Goal: Task Accomplishment & Management: Manage account settings

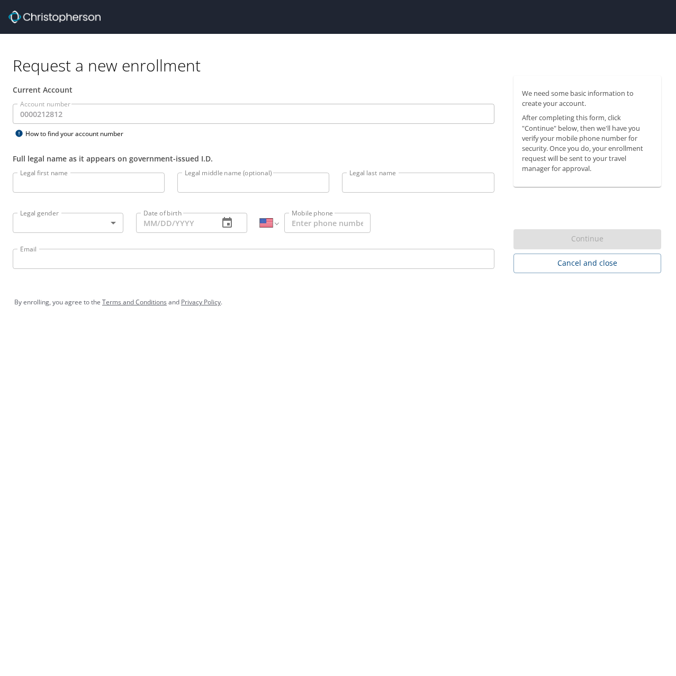
select select "US"
click at [76, 180] on input "Legal first name" at bounding box center [89, 183] width 152 height 20
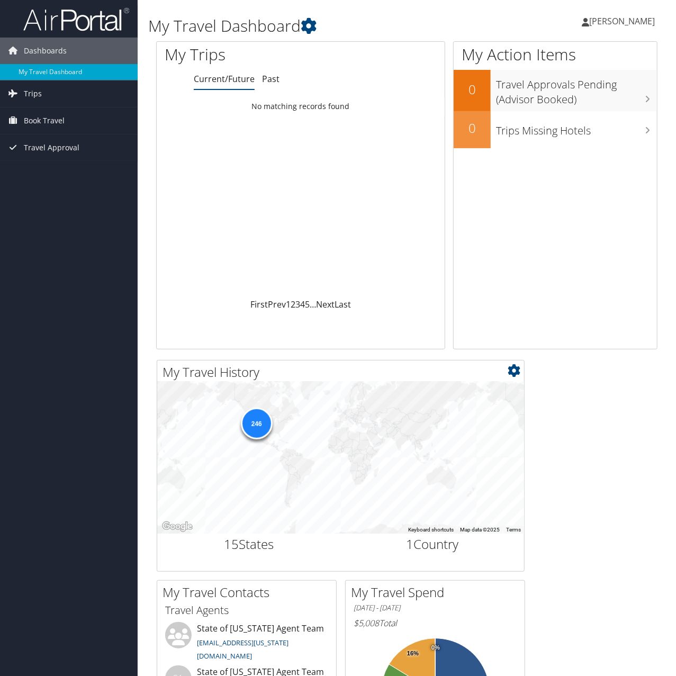
click at [256, 432] on div "246" at bounding box center [256, 423] width 32 height 32
click at [256, 428] on div "246" at bounding box center [256, 423] width 32 height 32
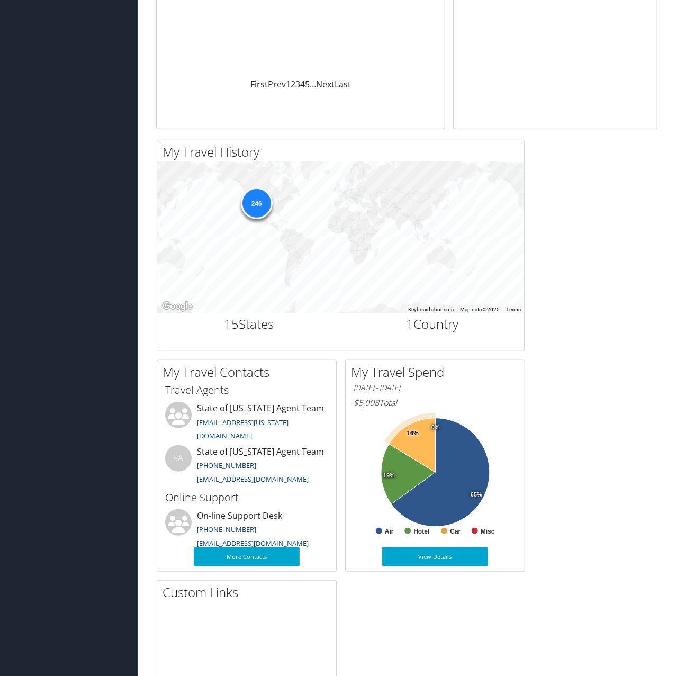
click at [418, 444] on icon at bounding box center [412, 445] width 46 height 54
click at [441, 558] on link "View Details" at bounding box center [435, 556] width 106 height 19
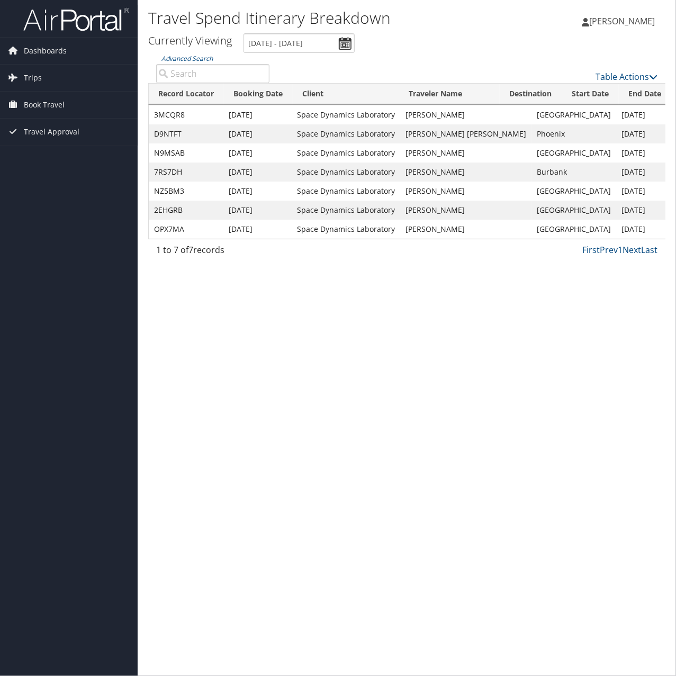
click at [171, 114] on td "3MCQR8" at bounding box center [186, 114] width 75 height 19
click at [262, 115] on td "Oct 7, 2025" at bounding box center [257, 114] width 68 height 19
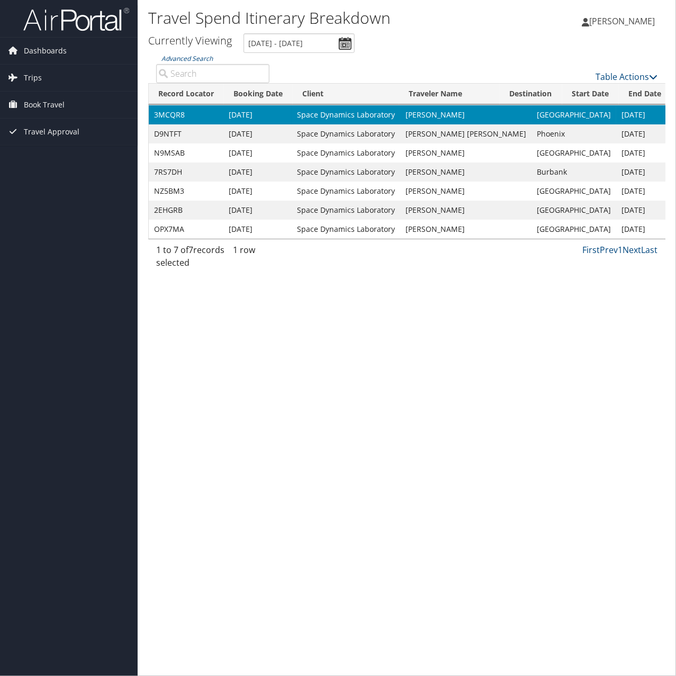
click at [262, 115] on td "Oct 7, 2025" at bounding box center [257, 114] width 68 height 19
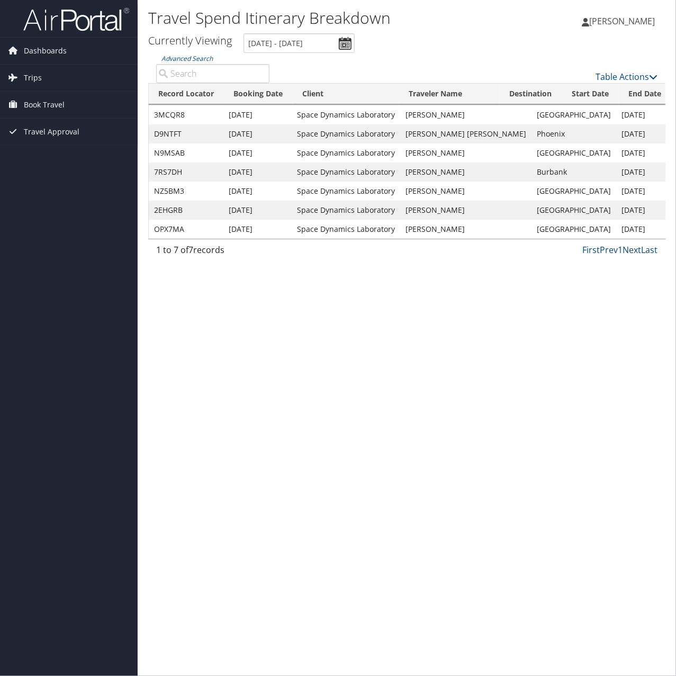
click at [414, 117] on td "[PERSON_NAME]" at bounding box center [465, 114] width 131 height 19
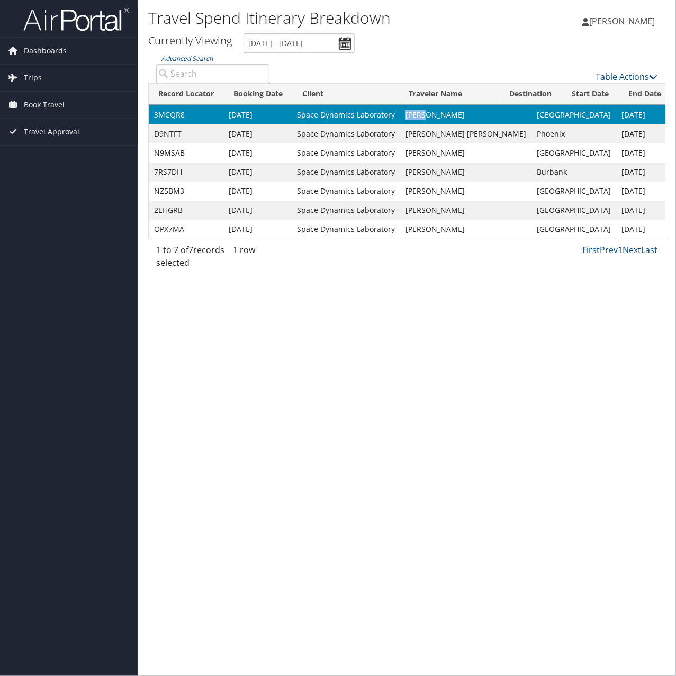
click at [414, 117] on td "[PERSON_NAME]" at bounding box center [465, 114] width 131 height 19
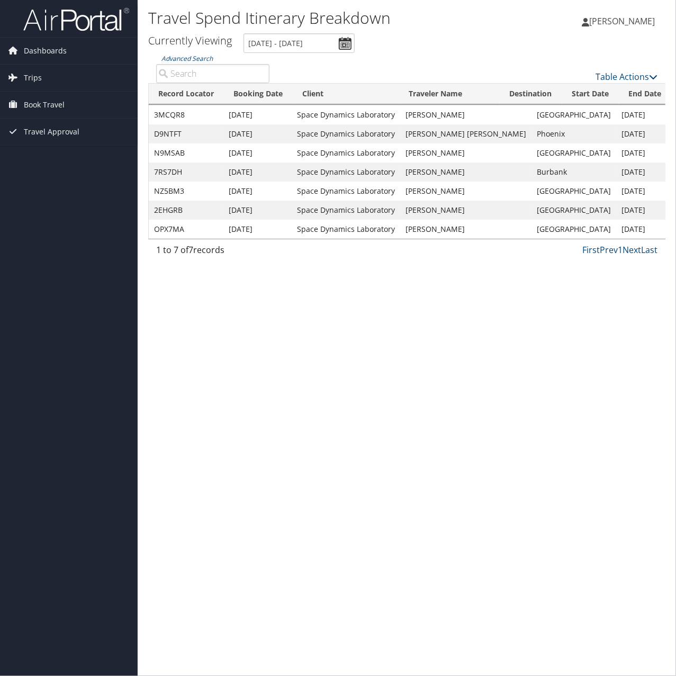
click at [320, 117] on td "Space Dynamics Laboratory" at bounding box center [346, 114] width 108 height 19
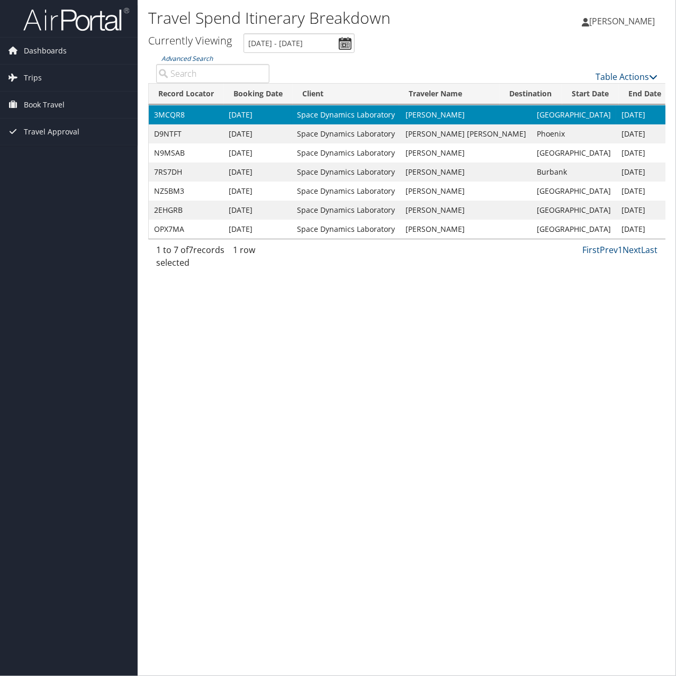
click at [247, 118] on td "Oct 7, 2025" at bounding box center [257, 114] width 68 height 19
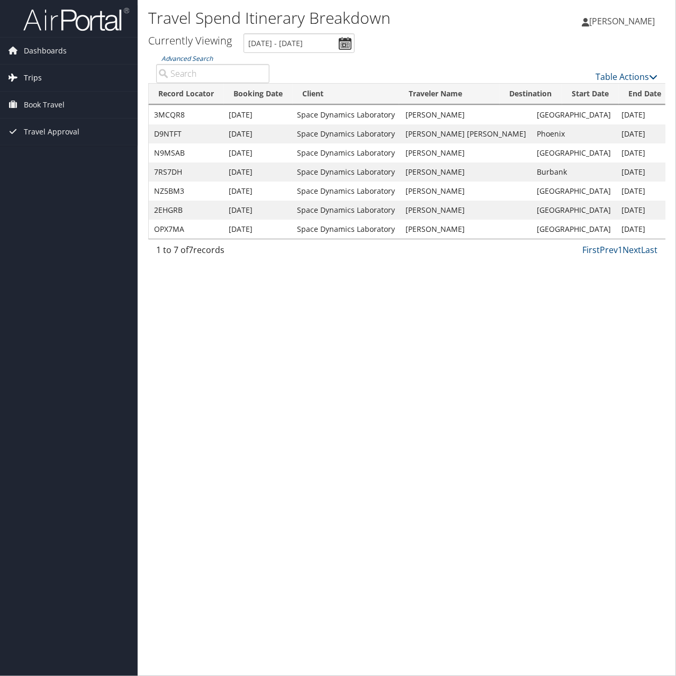
click at [39, 82] on span "Trips" at bounding box center [33, 78] width 18 height 26
click at [49, 113] on link "Past Trips" at bounding box center [69, 115] width 138 height 16
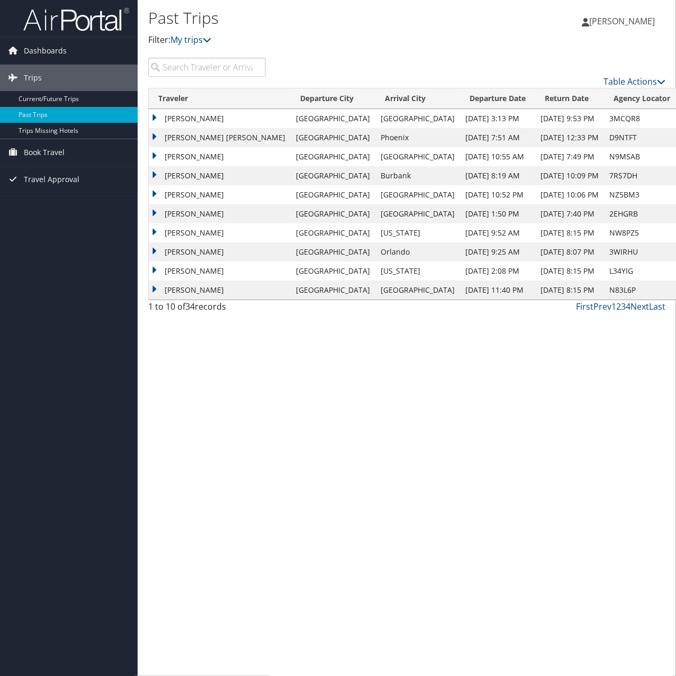
click at [156, 118] on td "[PERSON_NAME]" at bounding box center [220, 118] width 142 height 19
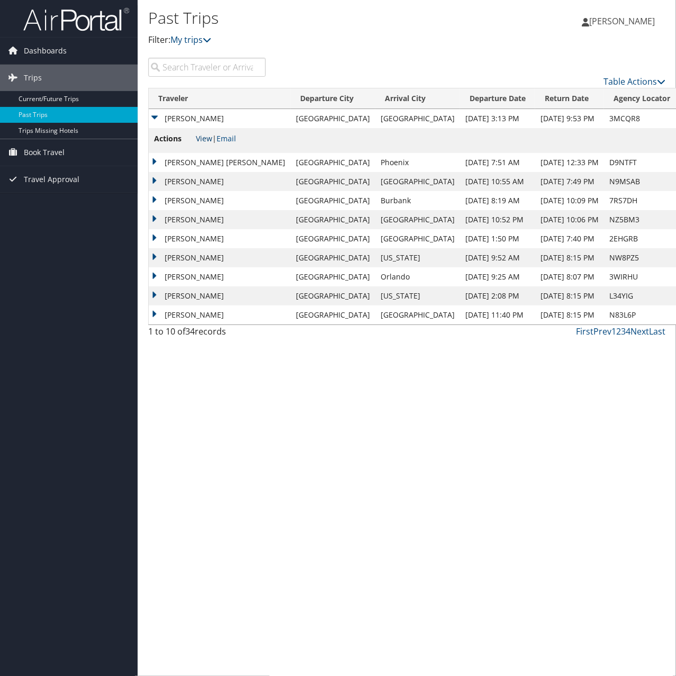
click at [203, 138] on link "View" at bounding box center [204, 138] width 16 height 10
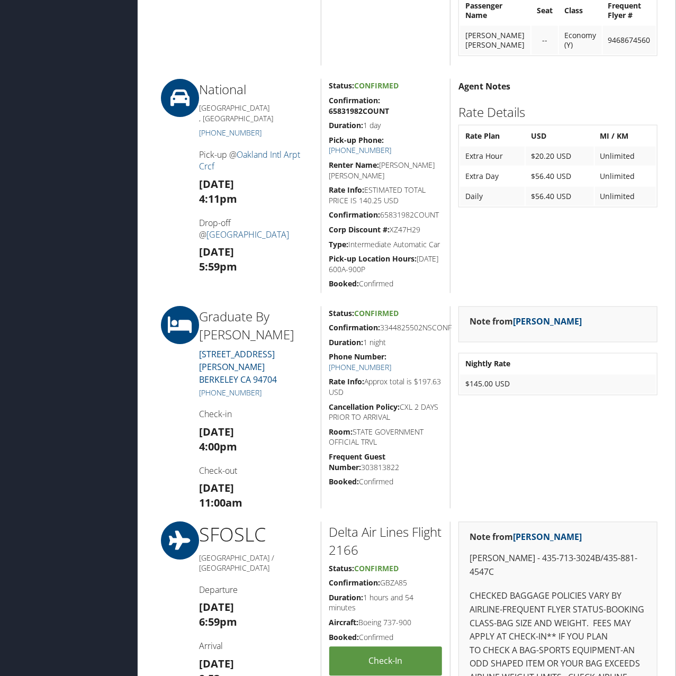
scroll to position [715, 0]
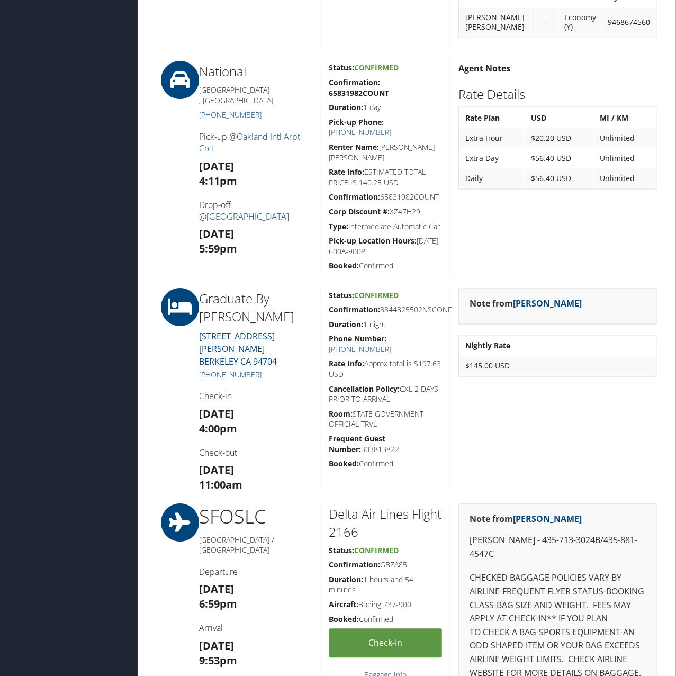
drag, startPoint x: 406, startPoint y: 471, endPoint x: 325, endPoint y: 275, distance: 212.7
click at [325, 272] on div "86391879 [GEOGRAPHIC_DATA], [GEOGRAPHIC_DATA] [GEOGRAPHIC_DATA], [GEOGRAPHIC_DA…" at bounding box center [406, 408] width 517 height 2180
click at [421, 455] on h5 "Frequent Guest Number: 303813822" at bounding box center [385, 444] width 113 height 21
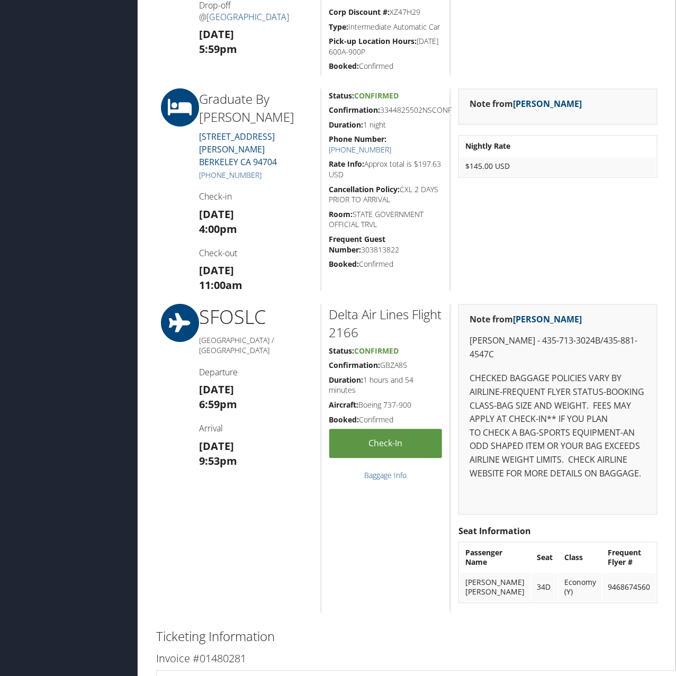
scroll to position [0, 0]
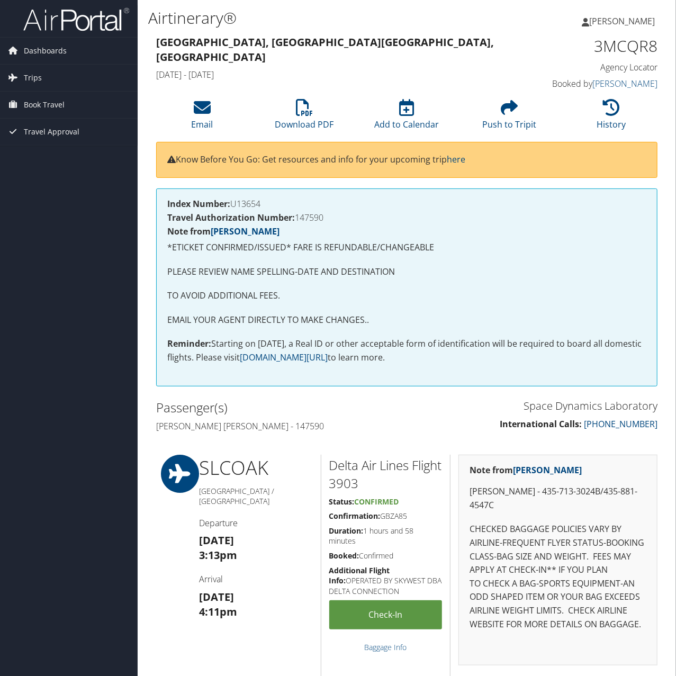
drag, startPoint x: 339, startPoint y: 596, endPoint x: 334, endPoint y: 228, distance: 367.8
click at [45, 50] on span "Dashboards" at bounding box center [45, 51] width 43 height 26
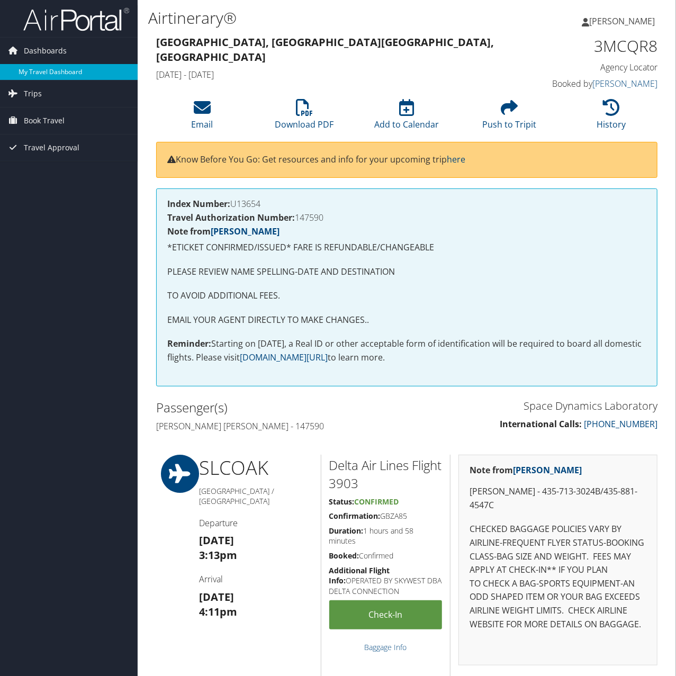
click at [58, 72] on link "My Travel Dashboard" at bounding box center [69, 72] width 138 height 16
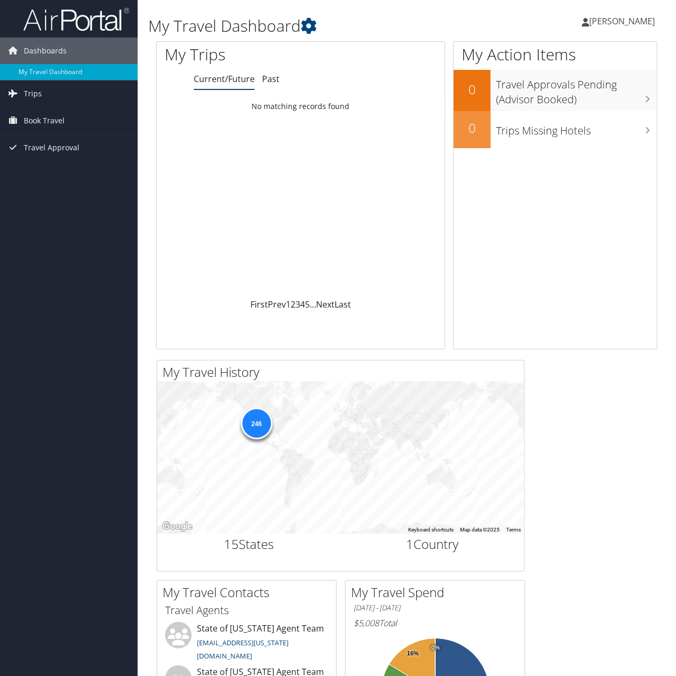
click at [591, 12] on link "[PERSON_NAME]" at bounding box center [624, 21] width 84 height 32
click at [581, 90] on link "View Travel Profile" at bounding box center [595, 94] width 118 height 18
click at [639, 58] on icon at bounding box center [645, 54] width 31 height 18
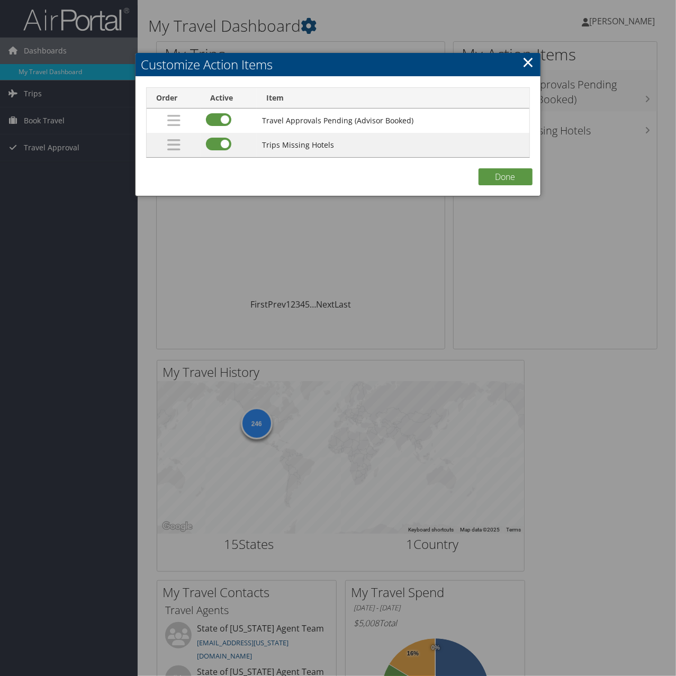
click at [608, 25] on div at bounding box center [338, 338] width 676 height 676
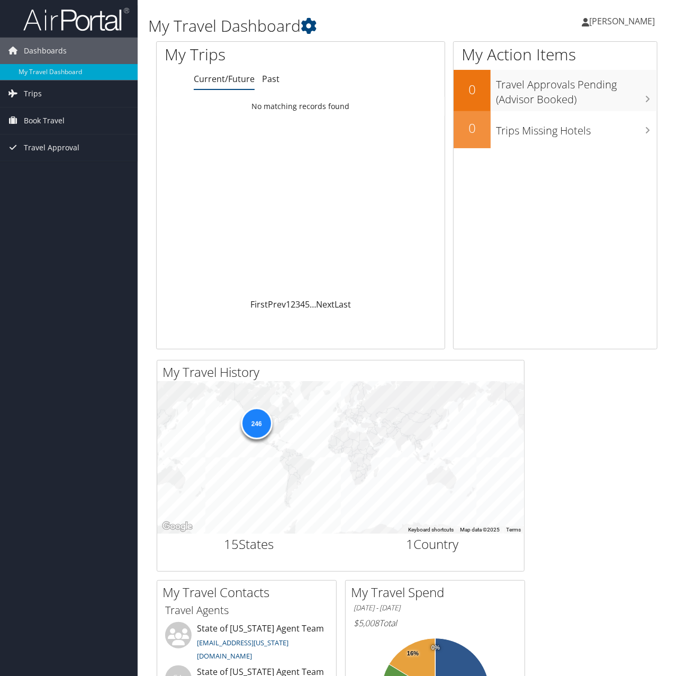
click at [607, 23] on span "[PERSON_NAME]" at bounding box center [622, 21] width 66 height 12
click at [573, 57] on link "My Settings" at bounding box center [595, 58] width 118 height 18
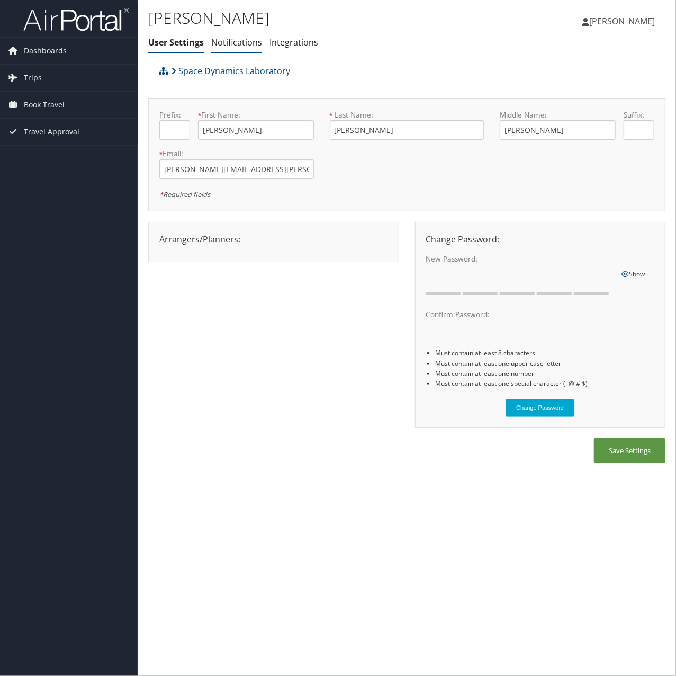
click at [232, 39] on link "Notifications" at bounding box center [236, 43] width 51 height 12
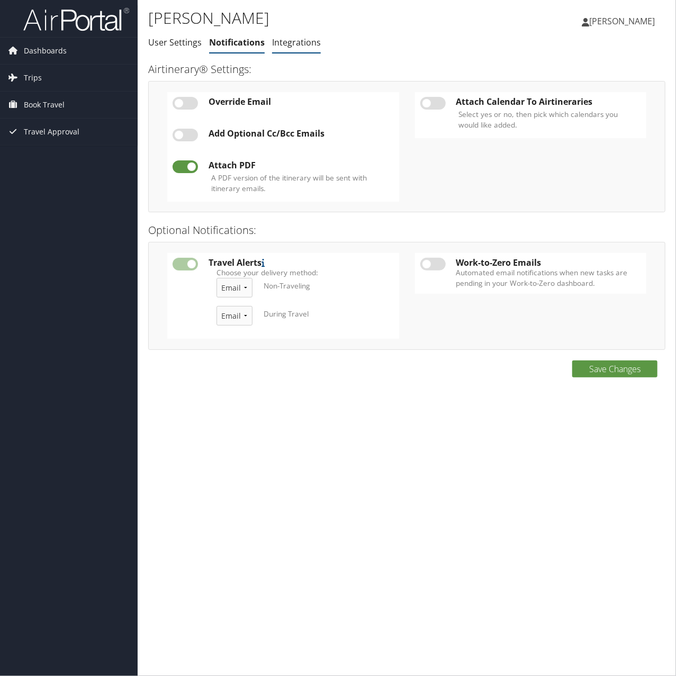
click at [294, 41] on link "Integrations" at bounding box center [296, 43] width 49 height 12
